Goal: Navigation & Orientation: Go to known website

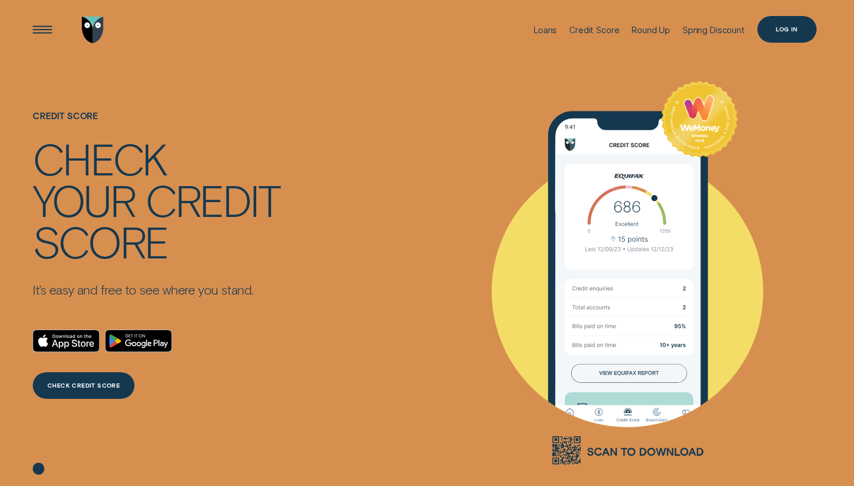
click at [774, 34] on div "Log in" at bounding box center [786, 29] width 59 height 27
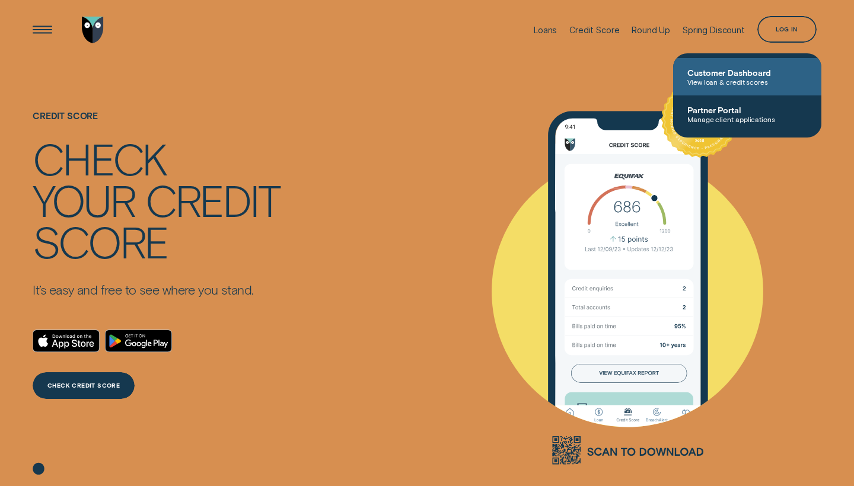
click at [744, 74] on span "Customer Dashboard" at bounding box center [747, 73] width 120 height 10
